Goal: Information Seeking & Learning: Check status

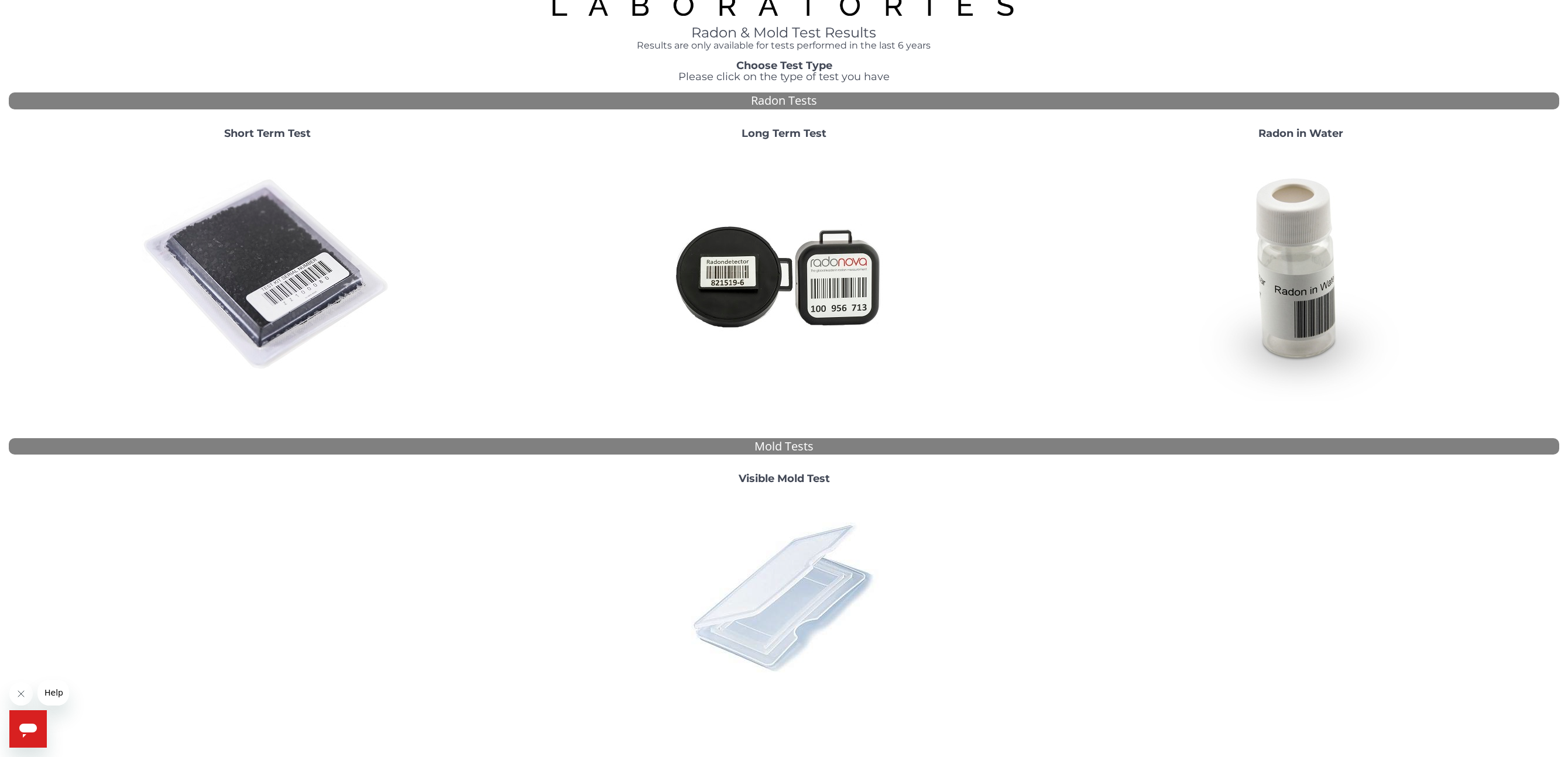
scroll to position [95, 0]
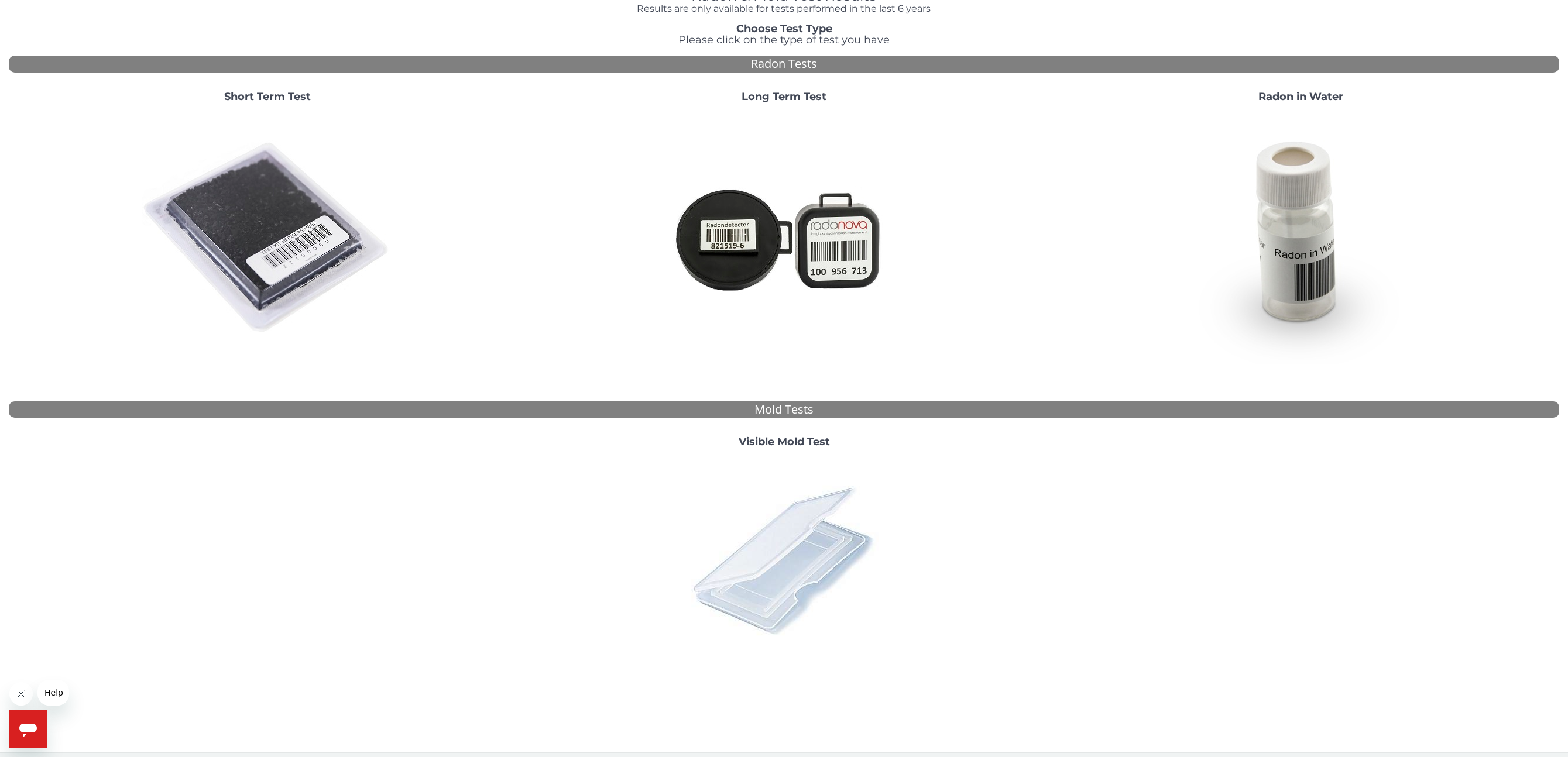
click at [790, 542] on img at bounding box center [785, 560] width 205 height 205
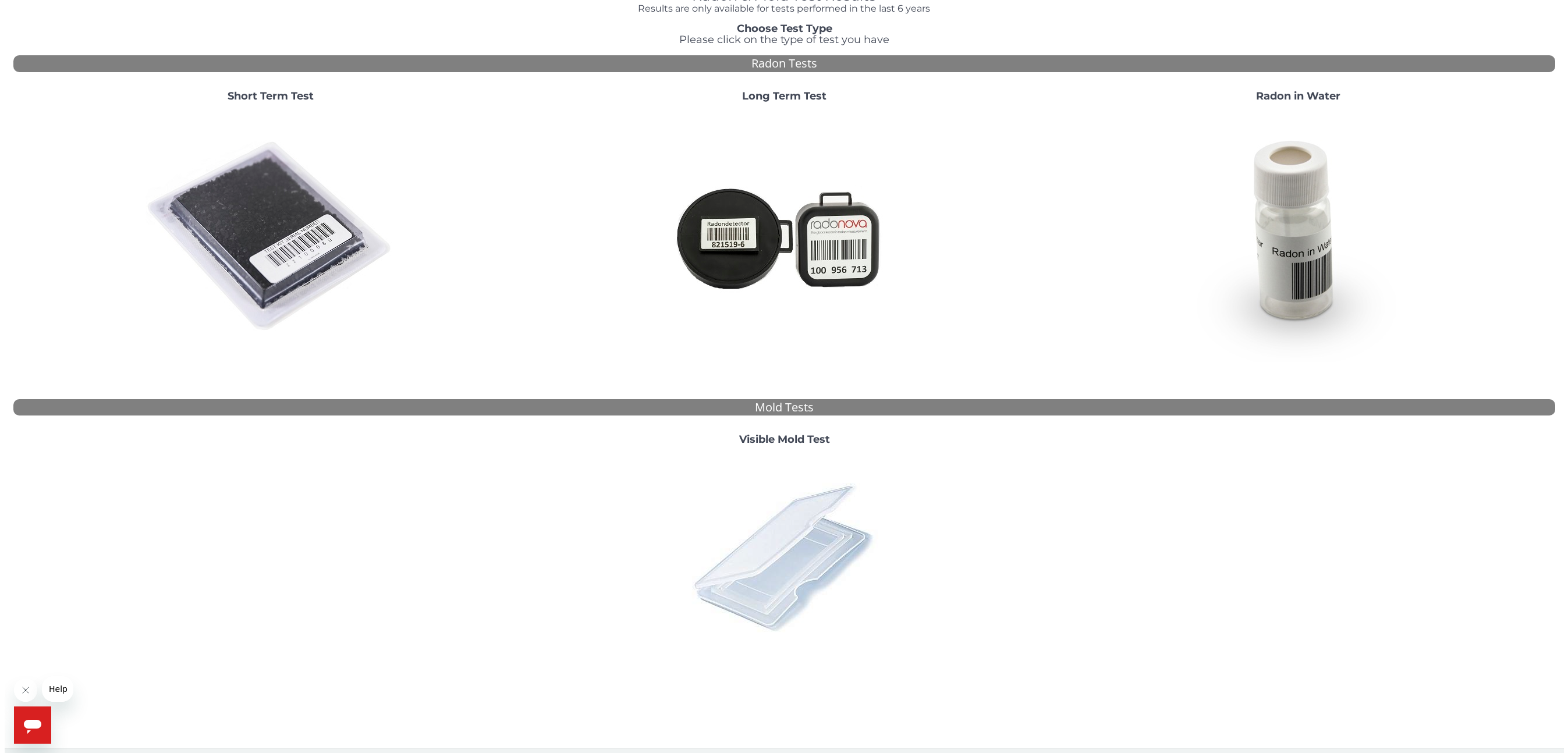
scroll to position [0, 0]
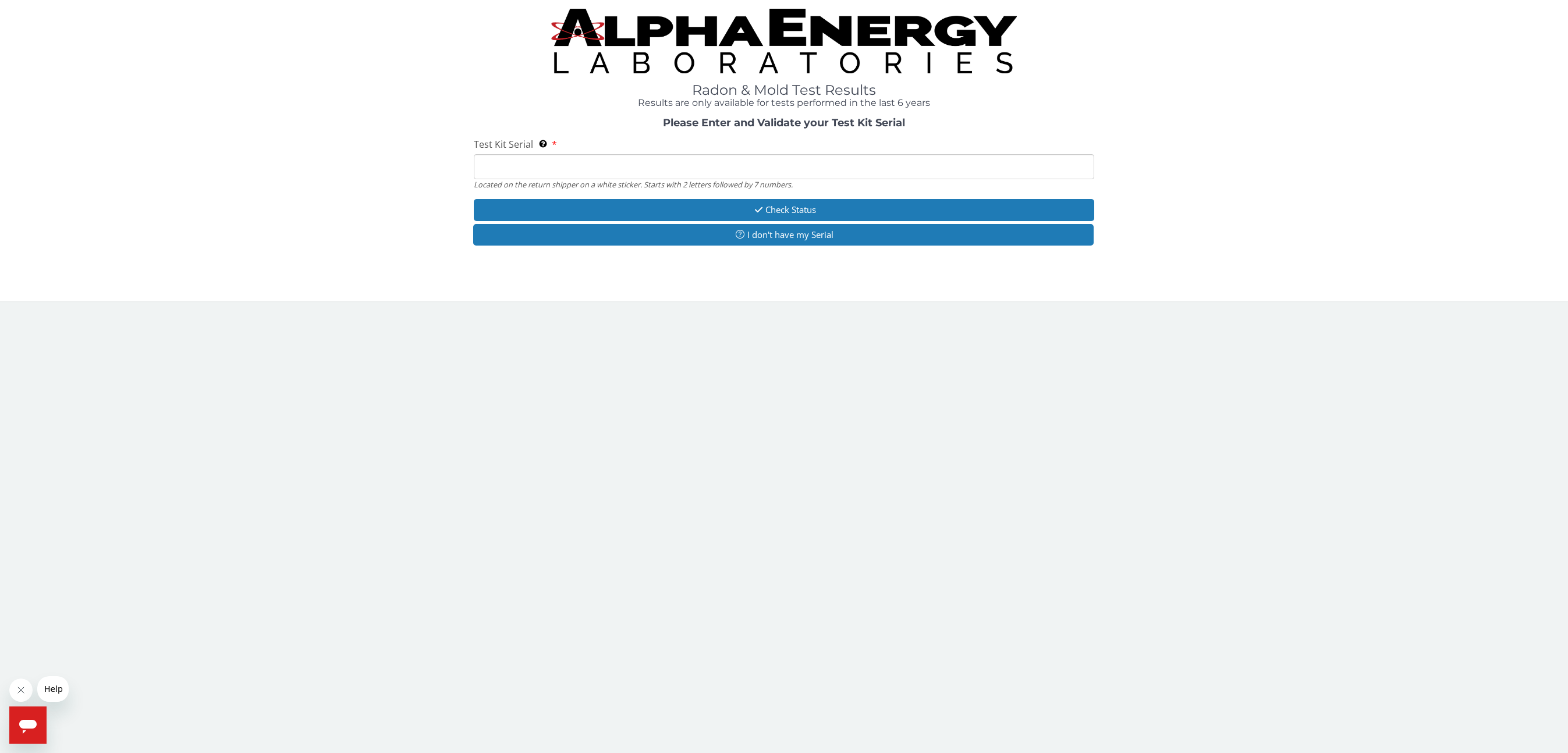
click at [573, 171] on input "Test Kit Serial Located on the return shipper on a white sticker. Starts with 2…" at bounding box center [784, 166] width 621 height 25
type input "ME106416"
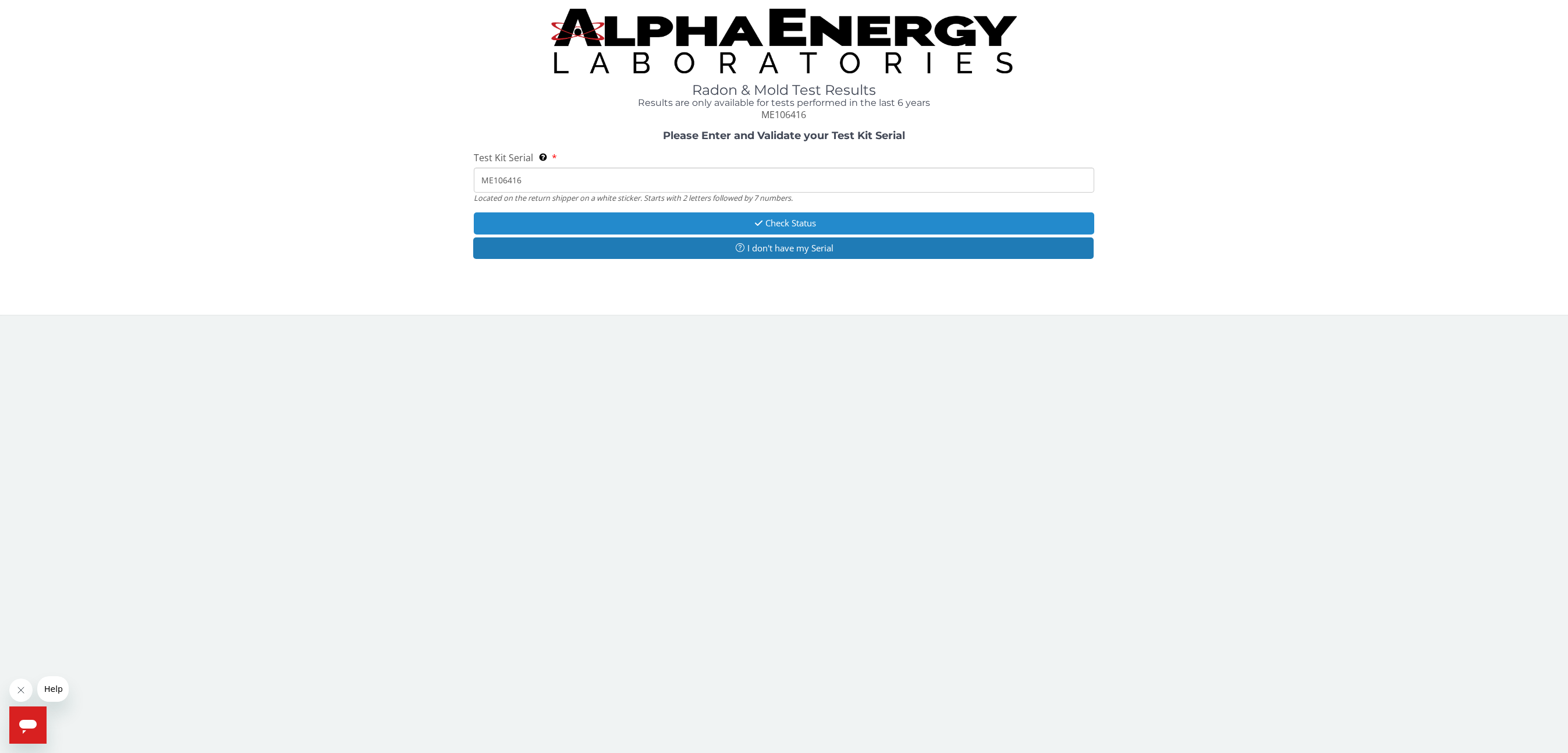
click at [667, 227] on button "Check Status" at bounding box center [784, 223] width 621 height 22
